Goal: Information Seeking & Learning: Learn about a topic

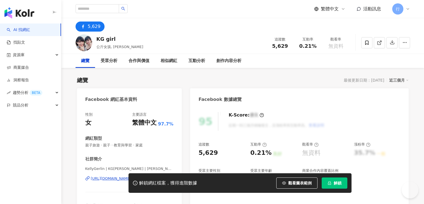
click at [158, 38] on div "KG girl 公斤女孩, [PERSON_NAME] 追蹤數 5,629 互動率 0.21% 觀看率 無資料" at bounding box center [242, 43] width 357 height 22
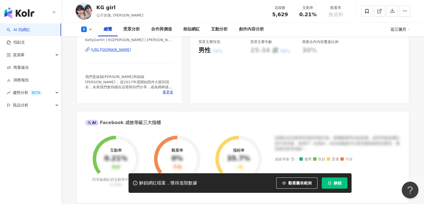
scroll to position [112, 0]
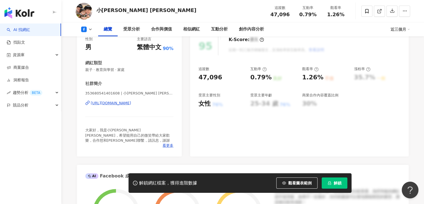
scroll to position [84, 0]
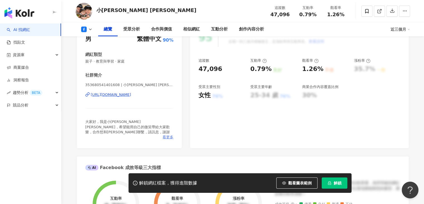
click at [169, 134] on span "看更多" at bounding box center [168, 136] width 11 height 5
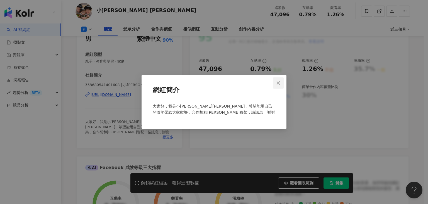
click at [281, 83] on icon "close" at bounding box center [278, 83] width 4 height 4
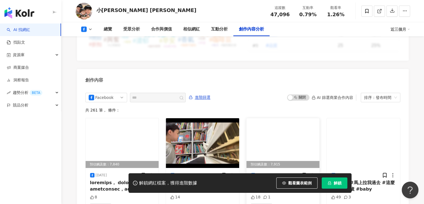
scroll to position [1542, 0]
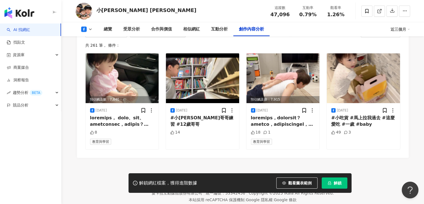
click at [89, 30] on icon at bounding box center [90, 29] width 4 height 4
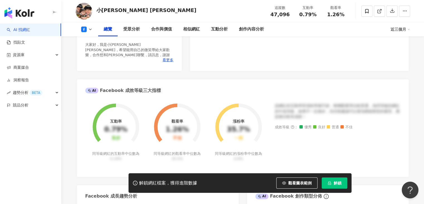
scroll to position [74, 0]
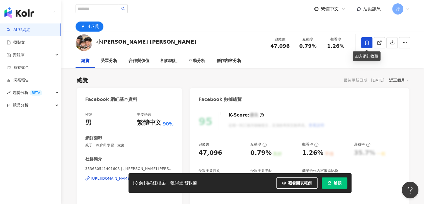
click at [368, 39] on span at bounding box center [366, 42] width 11 height 11
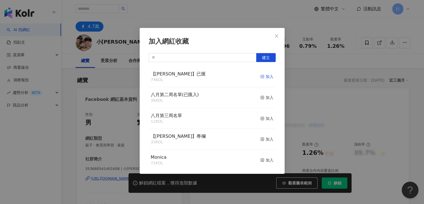
click at [267, 76] on div "加入" at bounding box center [266, 76] width 13 height 6
click at [128, 36] on div "加入網紅收藏 建立 【RAY】已匯 75 KOL 已加入 八月第二周名單(已匯入) 36 KOL 加入 八月第三周名單 12 KOL 加入 【RAY】專欄 3…" at bounding box center [212, 102] width 424 height 204
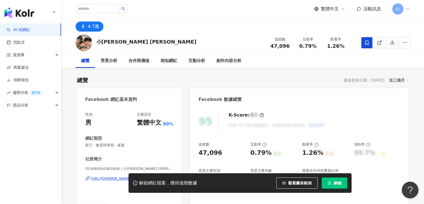
drag, startPoint x: 113, startPoint y: 42, endPoint x: 97, endPoint y: 42, distance: 15.9
click at [101, 42] on div "加入網紅收藏 建立 【RAY】已匯 75 KOL 已加入 八月第二周名單(已匯入) 36 KOL 加入 八月第三周名單 12 KOL 加入 【RAY】專欄 3…" at bounding box center [212, 102] width 424 height 204
drag, startPoint x: 97, startPoint y: 42, endPoint x: 122, endPoint y: 43, distance: 25.2
drag, startPoint x: 130, startPoint y: 43, endPoint x: 136, endPoint y: 32, distance: 12.0
click at [130, 43] on div "小艾倫 Allen 追蹤數 47,096 互動率 0.79% 觀看率 1.26%" at bounding box center [242, 43] width 357 height 22
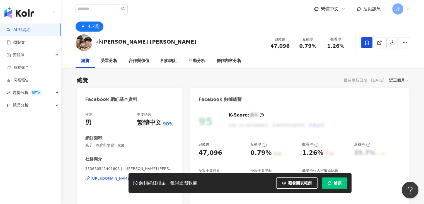
click at [140, 26] on div "4.7萬" at bounding box center [242, 24] width 357 height 13
drag, startPoint x: 120, startPoint y: 42, endPoint x: 97, endPoint y: 41, distance: 23.4
click at [97, 41] on div "小艾倫 Allen 追蹤數 47,096 互動率 0.79% 觀看率 1.26%" at bounding box center [242, 43] width 357 height 22
copy div "小艾倫 Allen"
click at [120, 38] on div "小艾倫 Allen" at bounding box center [146, 41] width 100 height 7
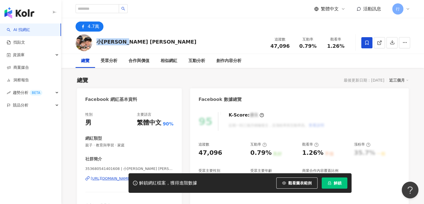
drag, startPoint x: 125, startPoint y: 40, endPoint x: 98, endPoint y: 39, distance: 27.9
click at [98, 39] on div "小艾倫 Allen 追蹤數 47,096 互動率 0.79% 觀看率 1.26%" at bounding box center [242, 43] width 357 height 22
copy div "小艾倫 Allen"
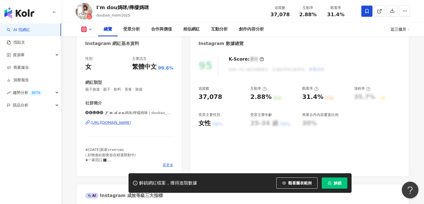
click at [167, 163] on span "看更多" at bounding box center [168, 164] width 11 height 5
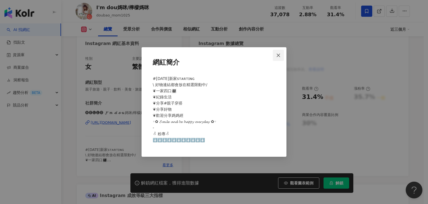
click at [277, 54] on icon "close" at bounding box center [278, 55] width 4 height 4
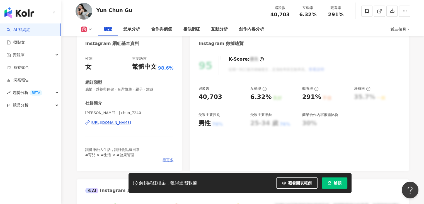
click at [166, 159] on span "看更多" at bounding box center [168, 159] width 11 height 5
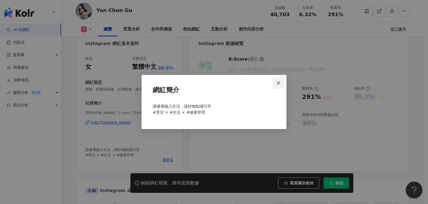
click at [276, 82] on span "Close" at bounding box center [278, 83] width 11 height 4
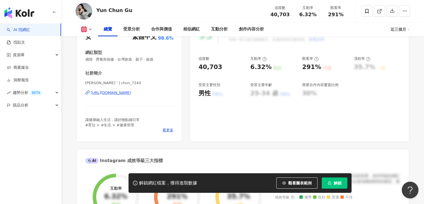
scroll to position [84, 0]
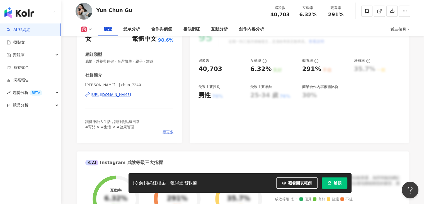
click at [168, 130] on span "看更多" at bounding box center [168, 131] width 11 height 5
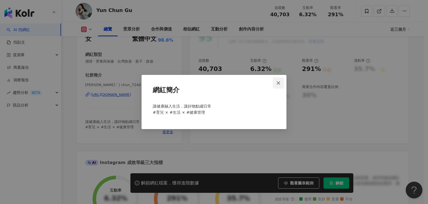
click at [277, 83] on icon "close" at bounding box center [278, 83] width 4 height 4
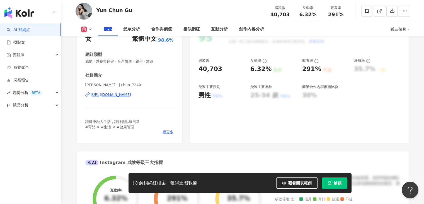
click at [89, 29] on icon at bounding box center [90, 29] width 4 height 4
click at [88, 53] on button "Threads" at bounding box center [95, 53] width 33 height 8
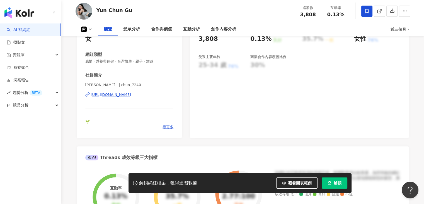
click at [367, 13] on icon at bounding box center [366, 11] width 5 height 5
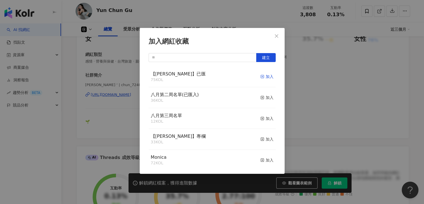
click at [263, 78] on div "加入" at bounding box center [266, 76] width 13 height 6
click at [274, 34] on icon "close" at bounding box center [276, 36] width 4 height 4
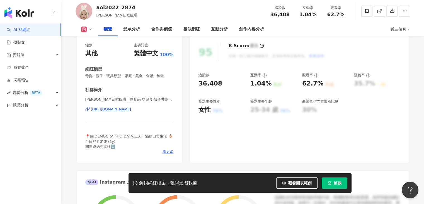
scroll to position [84, 0]
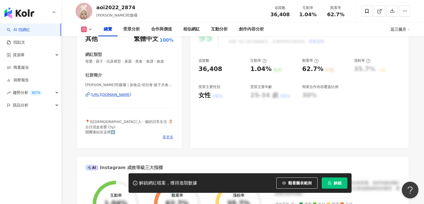
click at [172, 138] on span "看更多" at bounding box center [168, 136] width 11 height 5
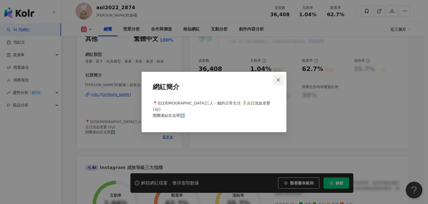
click at [280, 82] on icon "close" at bounding box center [278, 80] width 4 height 4
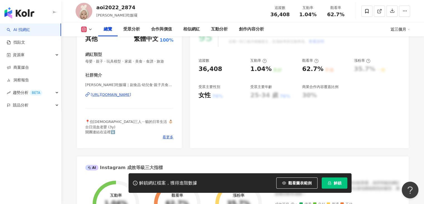
drag, startPoint x: 111, startPoint y: 97, endPoint x: 108, endPoint y: 100, distance: 3.8
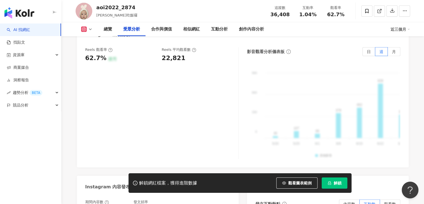
scroll to position [234, 0]
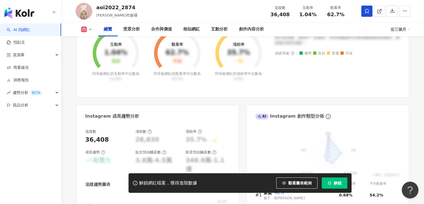
click at [364, 10] on span at bounding box center [366, 11] width 11 height 11
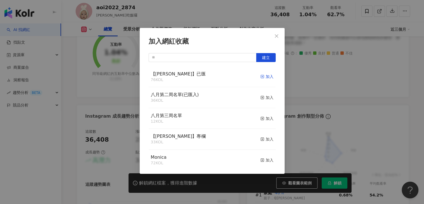
click at [265, 75] on div "加入" at bounding box center [266, 76] width 13 height 6
click at [275, 35] on icon "close" at bounding box center [276, 36] width 4 height 4
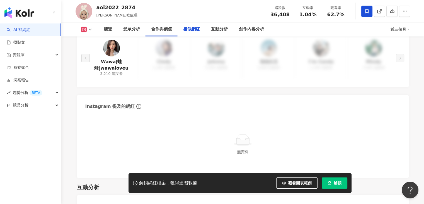
scroll to position [959, 0]
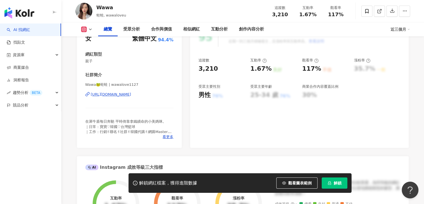
scroll to position [84, 0]
click at [164, 136] on span "看更多" at bounding box center [168, 136] width 11 height 5
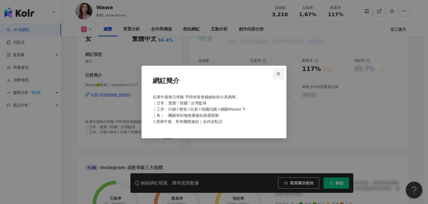
click at [279, 71] on button "Close" at bounding box center [278, 73] width 11 height 11
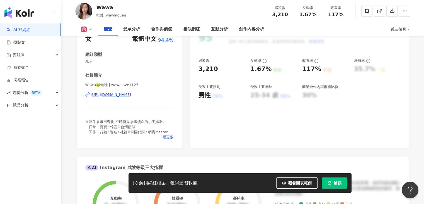
click at [251, 110] on div "95 K-Score : 優良 近期一到三個月積極發文，且漲粉率與互動率高。 查看說明 追蹤數 3,210 互動率 1.67% 良好 觀看率 117% 不佳 …" at bounding box center [299, 85] width 218 height 125
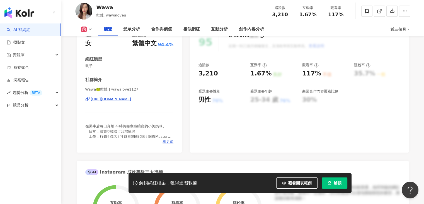
scroll to position [112, 0]
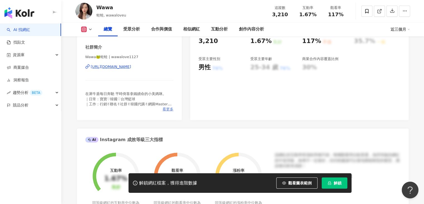
click at [168, 108] on span "看更多" at bounding box center [168, 109] width 11 height 5
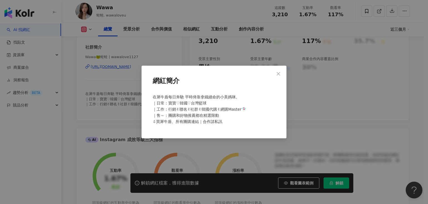
click at [280, 74] on icon "close" at bounding box center [278, 73] width 4 height 4
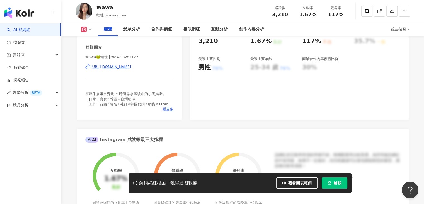
click at [91, 30] on icon at bounding box center [90, 29] width 4 height 4
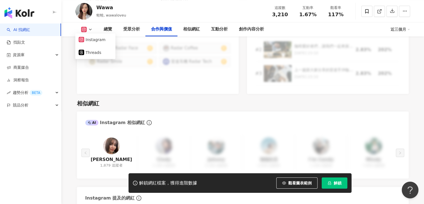
click at [76, 106] on div "總覽 最後更新日期：2025/8/1 近三個月 Instagram 網紅基本資料 性別 女 主要語言 繁體中文 94.4% 網紅類型 親子 社群簡介 Wawa…" at bounding box center [242, 118] width 357 height 1830
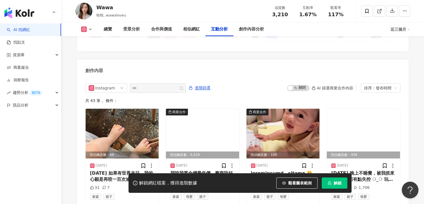
scroll to position [1701, 0]
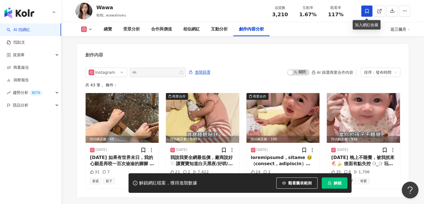
click at [364, 13] on icon at bounding box center [366, 11] width 5 height 5
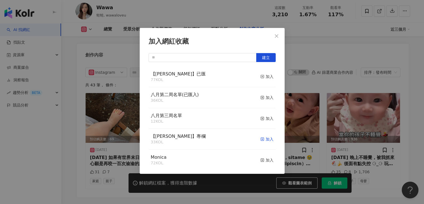
click at [263, 140] on div "加入" at bounding box center [266, 139] width 13 height 6
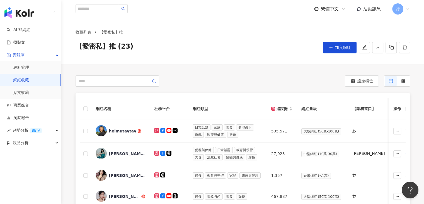
click at [207, 40] on div "收藏列表 【愛密私】推 【愛密私】推 (23) 加入網紅" at bounding box center [242, 41] width 357 height 24
drag, startPoint x: 122, startPoint y: 5, endPoint x: 120, endPoint y: 8, distance: 3.9
click at [119, 8] on input "search" at bounding box center [97, 8] width 43 height 9
paste input "******"
type input "******"
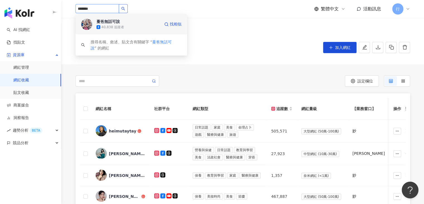
click at [121, 25] on div "40,838 追蹤者" at bounding box center [112, 27] width 23 height 5
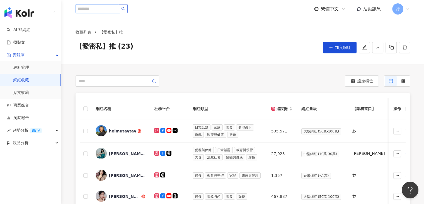
click at [99, 9] on input "search" at bounding box center [97, 8] width 43 height 9
paste input "*********"
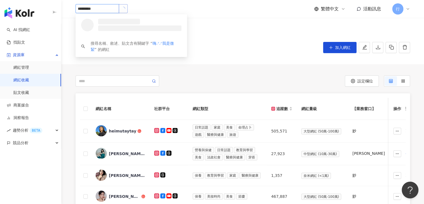
click at [128, 12] on button "button" at bounding box center [123, 8] width 9 height 9
type input "*********"
click at [136, 24] on div "58,990 追蹤者" at bounding box center [128, 27] width 64 height 6
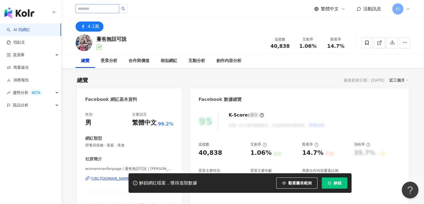
click at [108, 9] on input "search" at bounding box center [97, 8] width 43 height 9
paste input "***"
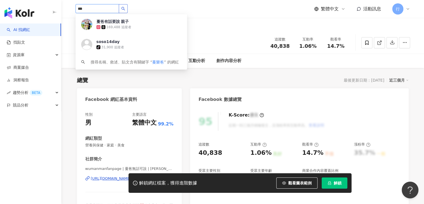
drag, startPoint x: 135, startPoint y: 7, endPoint x: 159, endPoint y: 3, distance: 24.5
type input "***"
click at [229, 30] on div "4.1萬" at bounding box center [242, 24] width 357 height 13
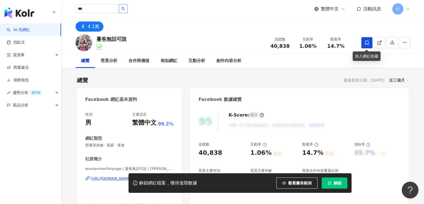
click at [365, 44] on icon at bounding box center [366, 42] width 5 height 5
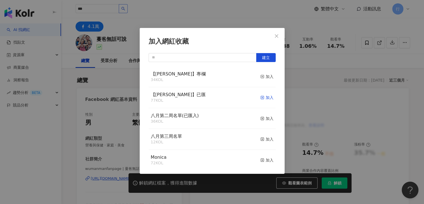
click at [261, 97] on div "加入" at bounding box center [266, 97] width 13 height 6
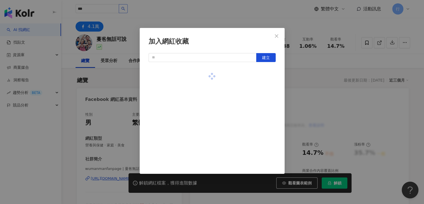
click at [236, 20] on div "加入網紅收藏 建立" at bounding box center [212, 102] width 424 height 204
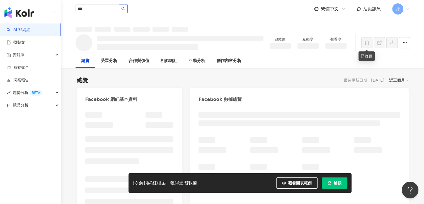
click at [211, 30] on div at bounding box center [242, 24] width 357 height 13
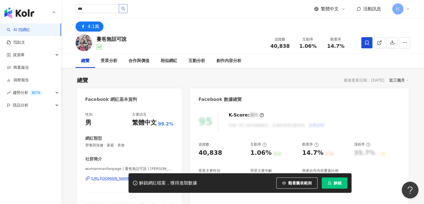
click at [142, 12] on div "*** 蔓爸有話要說 親子 169,488 追蹤者 soso14day tiktok-icon 31,900 追蹤者 搜尋名稱、敘述、貼文含有關鍵字 “ 蔓樂…" at bounding box center [243, 9] width 335 height 18
click at [128, 10] on button "button" at bounding box center [123, 8] width 9 height 9
click at [125, 10] on icon "search" at bounding box center [123, 9] width 4 height 4
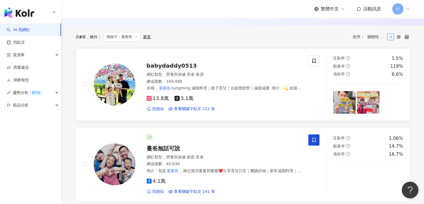
scroll to position [84, 0]
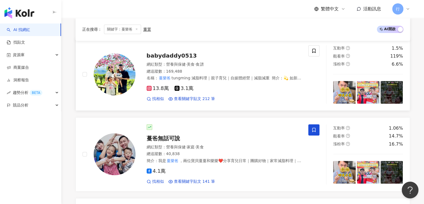
click at [158, 57] on span "babydaddy0513" at bounding box center [172, 55] width 50 height 7
click at [311, 49] on icon at bounding box center [313, 50] width 5 height 5
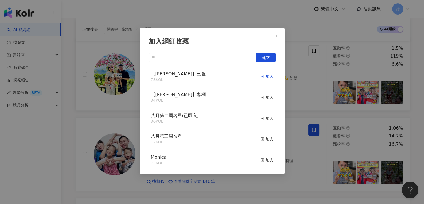
click at [268, 77] on div "加入" at bounding box center [266, 76] width 13 height 6
click at [279, 34] on icon "close" at bounding box center [276, 36] width 4 height 4
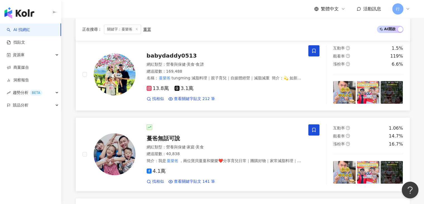
click at [169, 136] on span "蔓爸無話可說" at bounding box center [163, 138] width 33 height 7
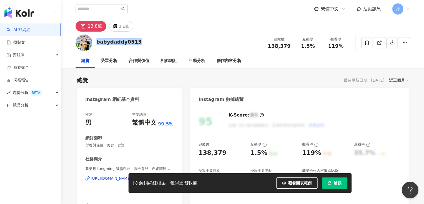
drag, startPoint x: 107, startPoint y: 42, endPoint x: 94, endPoint y: 43, distance: 12.8
click at [94, 43] on div "babydaddy0513 追蹤數 138,379 互動率 1.5% 觀看率 119%" at bounding box center [242, 43] width 357 height 22
click at [136, 43] on div "babydaddy0513 追蹤數 138,379 互動率 1.5% 觀看率 119%" at bounding box center [242, 43] width 357 height 22
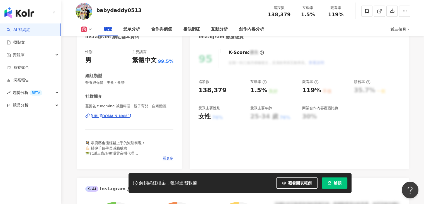
scroll to position [84, 0]
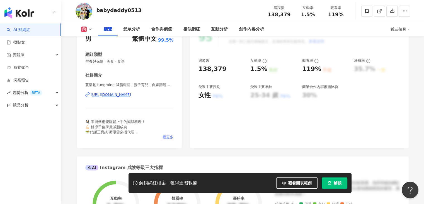
click at [166, 136] on span "看更多" at bounding box center [168, 136] width 11 height 5
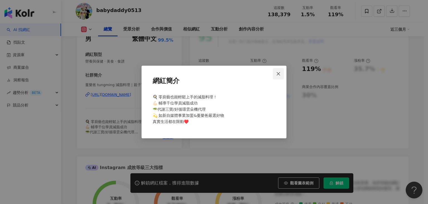
click at [278, 75] on icon "close" at bounding box center [278, 73] width 4 height 4
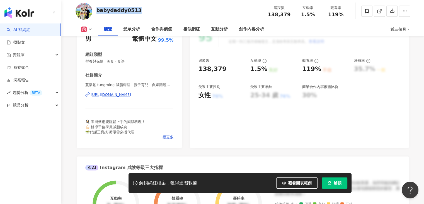
drag, startPoint x: 146, startPoint y: 11, endPoint x: 98, endPoint y: 11, distance: 48.2
click at [98, 11] on div "babydaddy0513 追蹤數 138,379 互動率 1.5% 觀看率 119%" at bounding box center [242, 11] width 357 height 22
copy div "babydaddy0513"
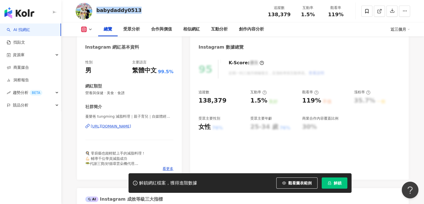
scroll to position [0, 0]
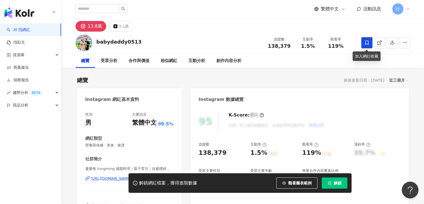
click at [367, 45] on icon at bounding box center [366, 42] width 5 height 5
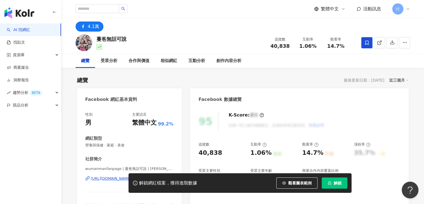
drag, startPoint x: 241, startPoint y: 44, endPoint x: 227, endPoint y: 38, distance: 15.1
click at [240, 44] on div "蔓爸無話可說 追蹤數 40,838 互動率 1.06% 觀看率 14.7%" at bounding box center [242, 43] width 357 height 22
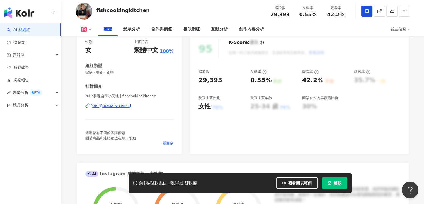
scroll to position [84, 0]
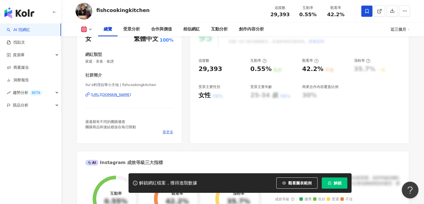
click at [166, 131] on span "看更多" at bounding box center [168, 131] width 11 height 5
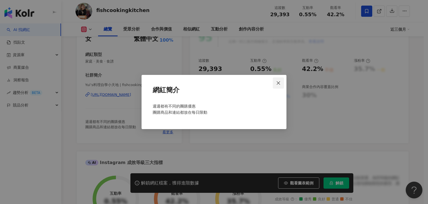
click at [275, 82] on span "Close" at bounding box center [278, 83] width 11 height 4
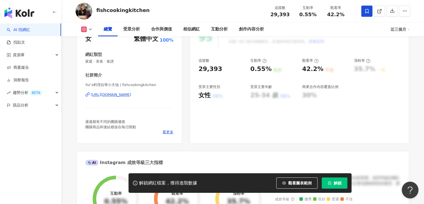
drag, startPoint x: 109, startPoint y: 93, endPoint x: 114, endPoint y: 96, distance: 5.9
click at [114, 96] on div "https://www.instagram.com/fishcookingkitchen/" at bounding box center [111, 94] width 40 height 5
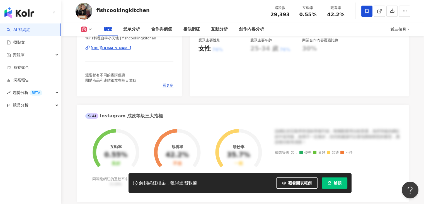
scroll to position [139, 0]
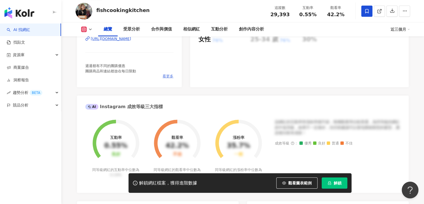
click at [171, 77] on span "看更多" at bounding box center [168, 76] width 11 height 5
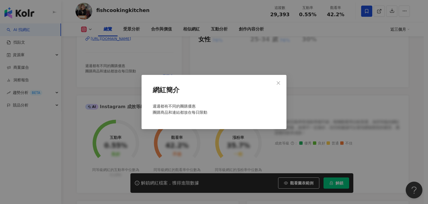
click at [188, 63] on div "網紅簡介 週週都有不同的團購優惠 團購商品和連結都放在每日限動" at bounding box center [214, 102] width 428 height 204
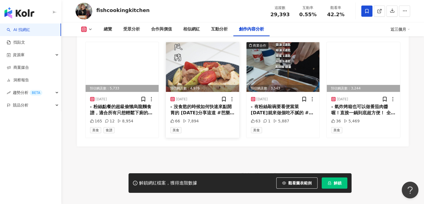
scroll to position [1725, 0]
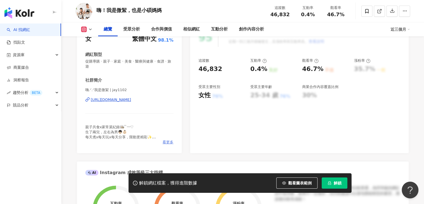
click at [167, 141] on span "看更多" at bounding box center [168, 141] width 11 height 5
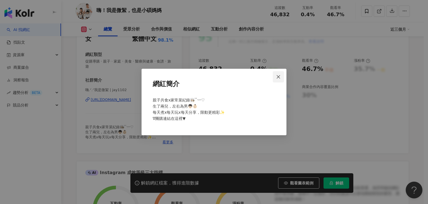
click at [280, 79] on button "Close" at bounding box center [278, 76] width 11 height 11
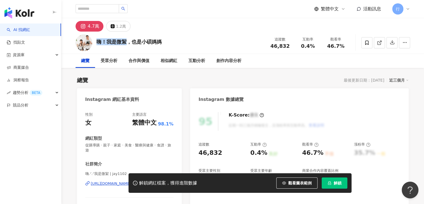
drag, startPoint x: 98, startPoint y: 44, endPoint x: 125, endPoint y: 43, distance: 27.1
click at [125, 43] on div "嗨！我是微絜，也是小碩媽媽" at bounding box center [128, 41] width 65 height 7
copy div "嗨！我是微絜"
click at [171, 43] on div "嗨！我是微絜，也是小碩媽媽 追蹤數 46,832 互動率 0.4% 觀看率 46.7%" at bounding box center [242, 43] width 357 height 22
drag, startPoint x: 96, startPoint y: 40, endPoint x: 159, endPoint y: 42, distance: 63.0
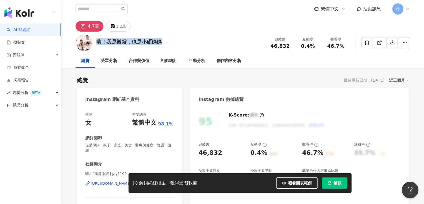
click at [159, 42] on div "嗨！我是微絜，也是小碩媽媽" at bounding box center [128, 41] width 65 height 7
copy div "嗨！我是微絜，也是小碩媽媽"
click at [165, 16] on div "繁體中文 活動訊息 行" at bounding box center [243, 9] width 335 height 18
click at [119, 6] on input "search" at bounding box center [97, 8] width 43 height 9
paste input "*******"
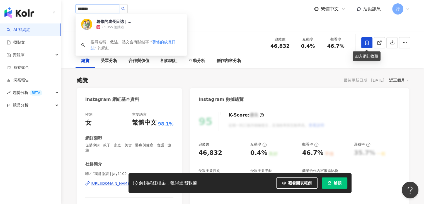
type input "*******"
click at [370, 46] on span at bounding box center [366, 42] width 11 height 11
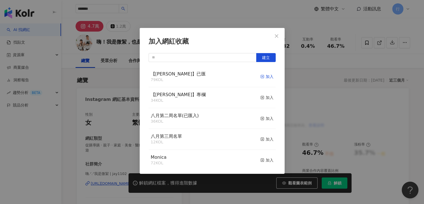
click at [265, 78] on div "加入" at bounding box center [266, 76] width 13 height 6
click at [277, 36] on icon "close" at bounding box center [276, 35] width 3 height 3
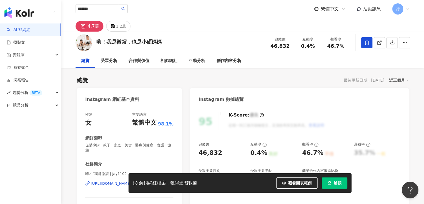
click at [138, 9] on div "加入網紅收藏 建立 【RAY】已匯 80 KOL 已加入 【RAY】專欄 34 KOL 加入 八月第二周名單(已匯入) 36 KOL 加入 八月第三周名單 1…" at bounding box center [212, 102] width 424 height 204
click at [125, 9] on icon "search" at bounding box center [123, 9] width 4 height 4
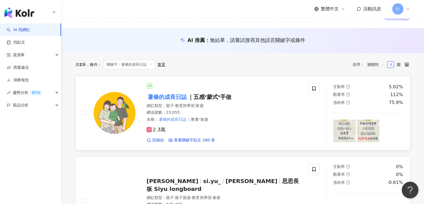
scroll to position [56, 0]
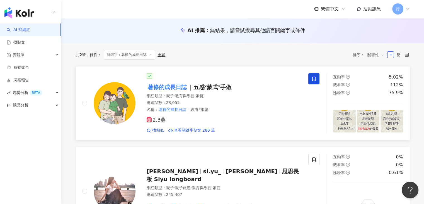
click at [317, 79] on span at bounding box center [313, 78] width 11 height 11
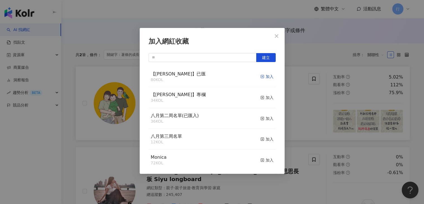
click at [264, 75] on div "加入" at bounding box center [266, 76] width 13 height 6
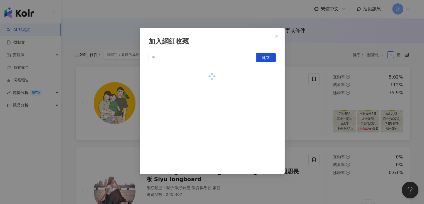
click at [291, 78] on div "加入網紅收藏 建立" at bounding box center [212, 102] width 424 height 204
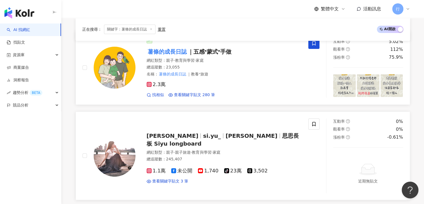
scroll to position [28, 0]
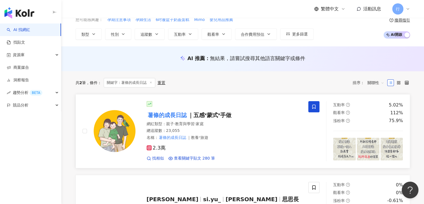
click at [169, 116] on mark "薯條的成長日誌" at bounding box center [167, 114] width 41 height 9
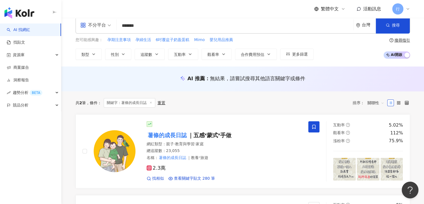
scroll to position [0, 0]
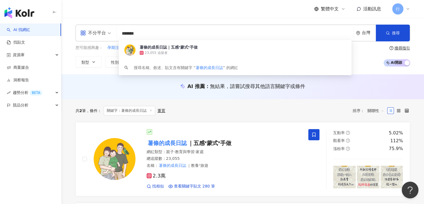
drag, startPoint x: 171, startPoint y: 35, endPoint x: 104, endPoint y: 24, distance: 68.1
click at [104, 24] on div "不分平台 ******* 台灣 搜尋 235d4d77-cbfa-4a18-b428-295e9ef21abf 薯條的成長日誌｜五感ˣ蒙式ˣ手做 23,055…" at bounding box center [242, 46] width 363 height 56
paste input "**"
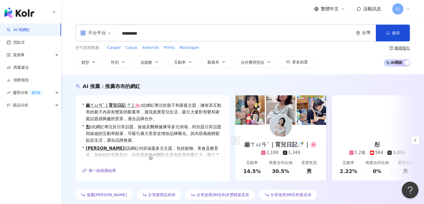
type input "*********"
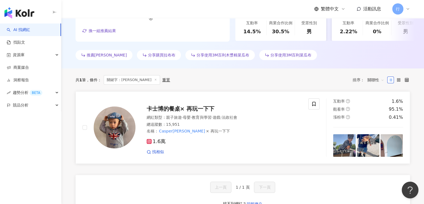
scroll to position [139, 0]
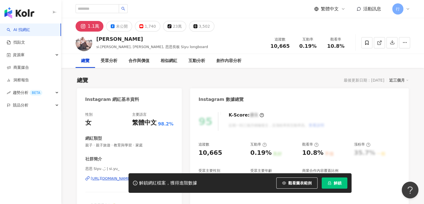
scroll to position [84, 0]
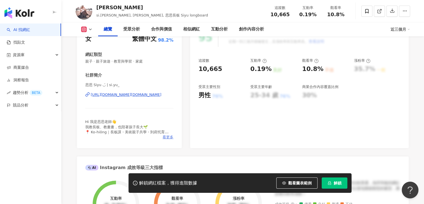
click at [165, 138] on span "看更多" at bounding box center [168, 136] width 11 height 5
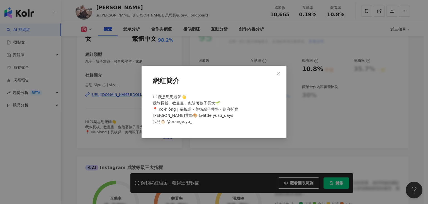
click at [275, 74] on span "Close" at bounding box center [278, 73] width 11 height 4
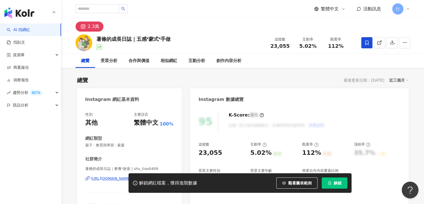
click at [183, 28] on div "2.3萬" at bounding box center [242, 24] width 357 height 13
drag, startPoint x: 196, startPoint y: 23, endPoint x: 146, endPoint y: 4, distance: 53.9
click at [196, 23] on div "2.3萬" at bounding box center [242, 24] width 357 height 13
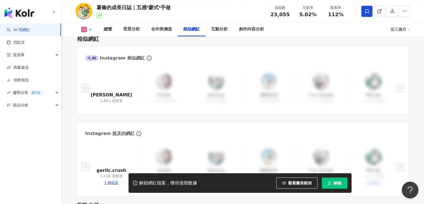
scroll to position [892, 0]
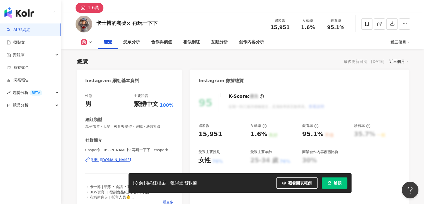
scroll to position [28, 0]
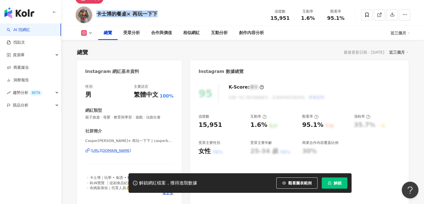
drag, startPoint x: 161, startPoint y: 15, endPoint x: 98, endPoint y: 15, distance: 63.0
click at [98, 15] on div "卡士博的餐桌× 再玩一下下 追蹤數 15,951 互動率 1.6% 觀看率 95.1%" at bounding box center [242, 15] width 357 height 22
copy div "卡士博的餐桌× 再玩一下下"
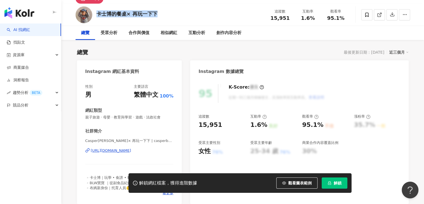
scroll to position [0, 0]
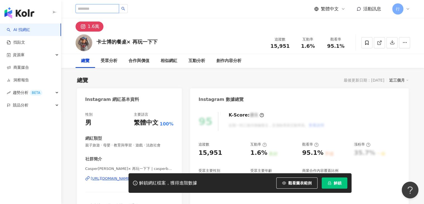
drag, startPoint x: 117, startPoint y: 6, endPoint x: 130, endPoint y: 9, distance: 13.3
click at [117, 6] on input "search" at bounding box center [97, 8] width 43 height 9
paste input "*******"
type input "*******"
click at [128, 8] on button "button" at bounding box center [123, 8] width 9 height 9
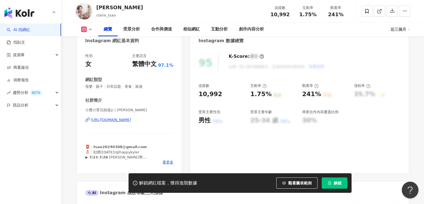
scroll to position [84, 0]
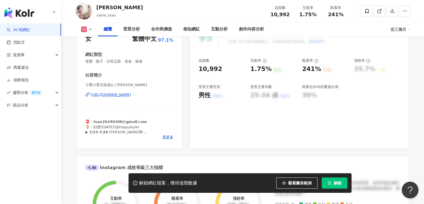
click at [261, 96] on div "25-34 歲" at bounding box center [264, 95] width 28 height 9
click at [170, 138] on span "看更多" at bounding box center [168, 136] width 11 height 5
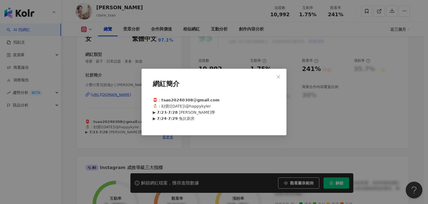
click at [37, 126] on div "網紅簡介 📮：𝘁𝘀𝗮𝗼𝟮𝟬𝟮𝟰𝟬𝟯𝟬𝟴@𝗴𝗺𝗮𝗶𝗹.𝗰𝗼𝗺 👶🏻：勛寶([DATE])@happykyler ▶ 𝟳/𝟮𝟯-𝟳/𝟮𝟴 [PERSON_NAME…" at bounding box center [214, 102] width 428 height 204
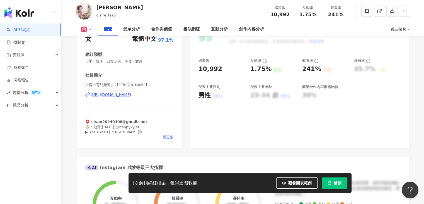
click at [172, 139] on span "看更多" at bounding box center [168, 136] width 11 height 5
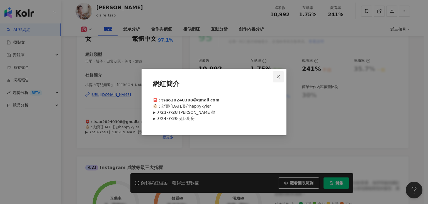
click at [281, 77] on span "Close" at bounding box center [278, 76] width 11 height 4
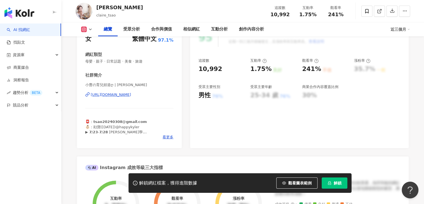
click at [271, 124] on div "95 K-Score : 優良 近期一到三個月積極發文，且漲粉率與互動率高。 查看說明 追蹤數 10,992 互動率 1.75% 良好 觀看率 241% 不佳…" at bounding box center [299, 85] width 218 height 125
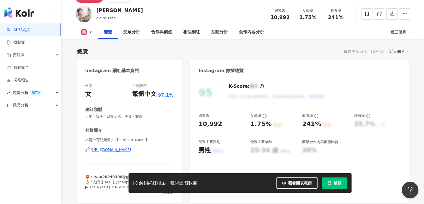
scroll to position [28, 0]
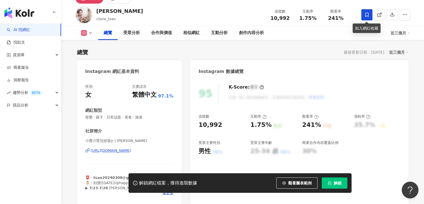
click at [369, 14] on icon at bounding box center [366, 14] width 5 height 5
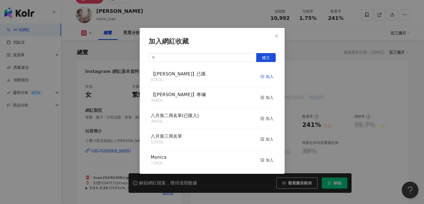
click at [261, 75] on div "加入" at bounding box center [266, 76] width 13 height 6
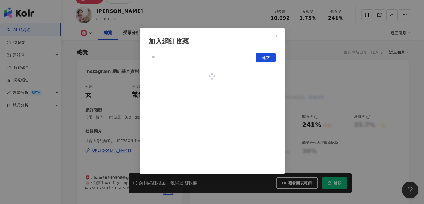
click at [221, 21] on div "加入網紅收藏 建立" at bounding box center [212, 102] width 424 height 204
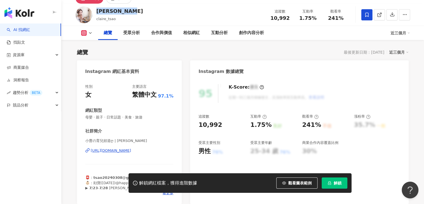
drag, startPoint x: 126, startPoint y: 10, endPoint x: 95, endPoint y: 9, distance: 31.5
click at [95, 9] on div "[PERSON_NAME] 追蹤數 10,992 互動率 1.75% 觀看率 241%" at bounding box center [242, 15] width 357 height 22
copy div "[PERSON_NAME]"
click at [173, 12] on div "[PERSON_NAME] 追蹤數 10,992 互動率 1.75% 觀看率 241%" at bounding box center [242, 15] width 357 height 22
click at [172, 8] on div "[PERSON_NAME] 追蹤數 10,992 互動率 1.75% 觀看率 241%" at bounding box center [242, 15] width 357 height 22
